Goal: Information Seeking & Learning: Learn about a topic

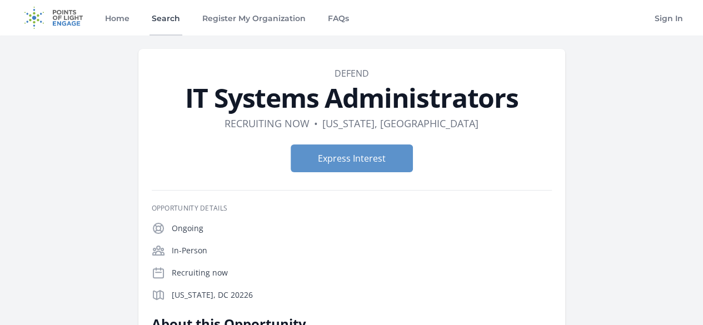
click at [168, 26] on link "Search" at bounding box center [165, 18] width 33 height 36
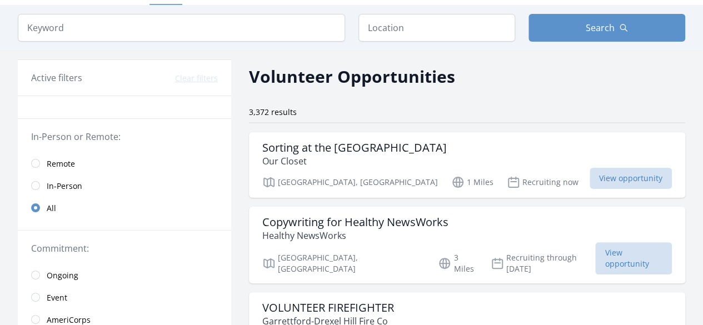
scroll to position [31, 0]
click at [54, 169] on link "Remote" at bounding box center [124, 163] width 213 height 22
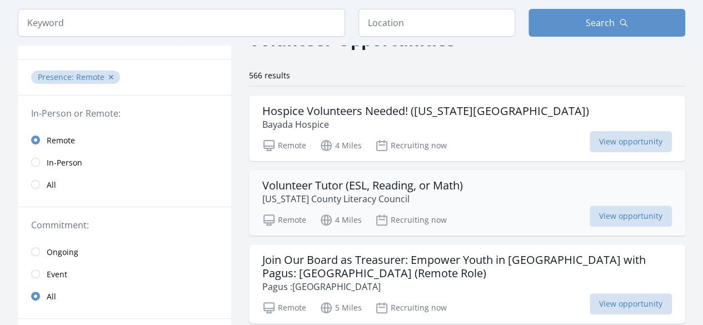
scroll to position [68, 0]
click at [385, 125] on p "Bayada Hospice" at bounding box center [425, 123] width 327 height 13
